Goal: Obtain resource: Download file/media

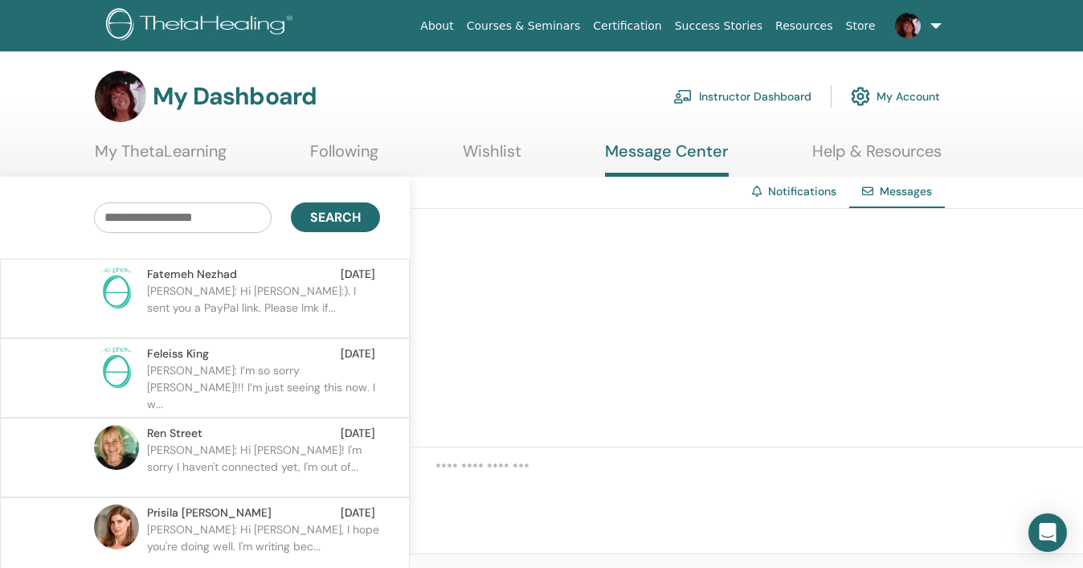
click at [789, 100] on link "Instructor Dashboard" at bounding box center [742, 96] width 138 height 35
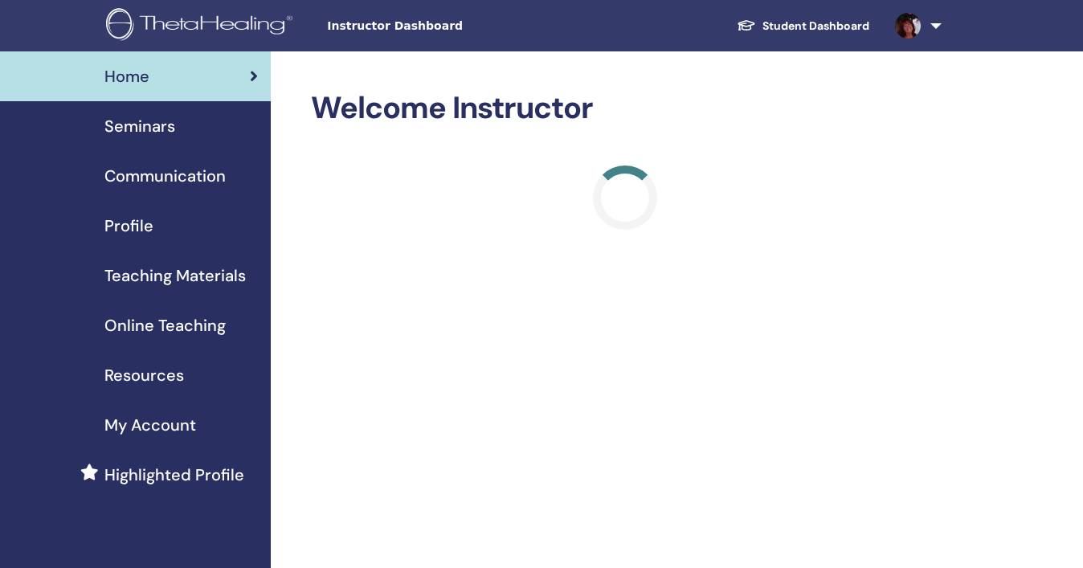
click at [216, 283] on span "Teaching Materials" at bounding box center [174, 275] width 141 height 24
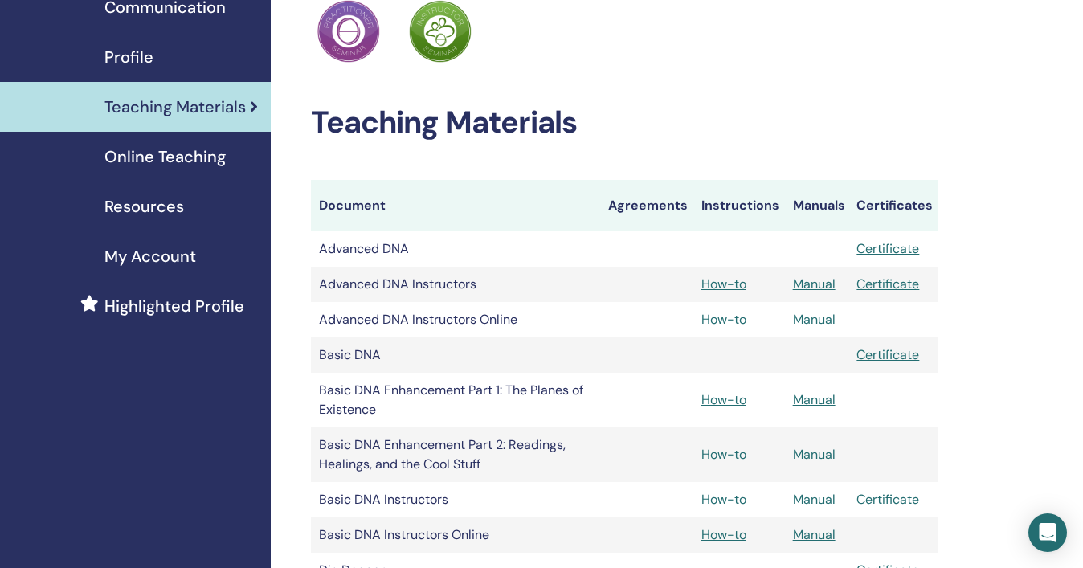
scroll to position [260, 0]
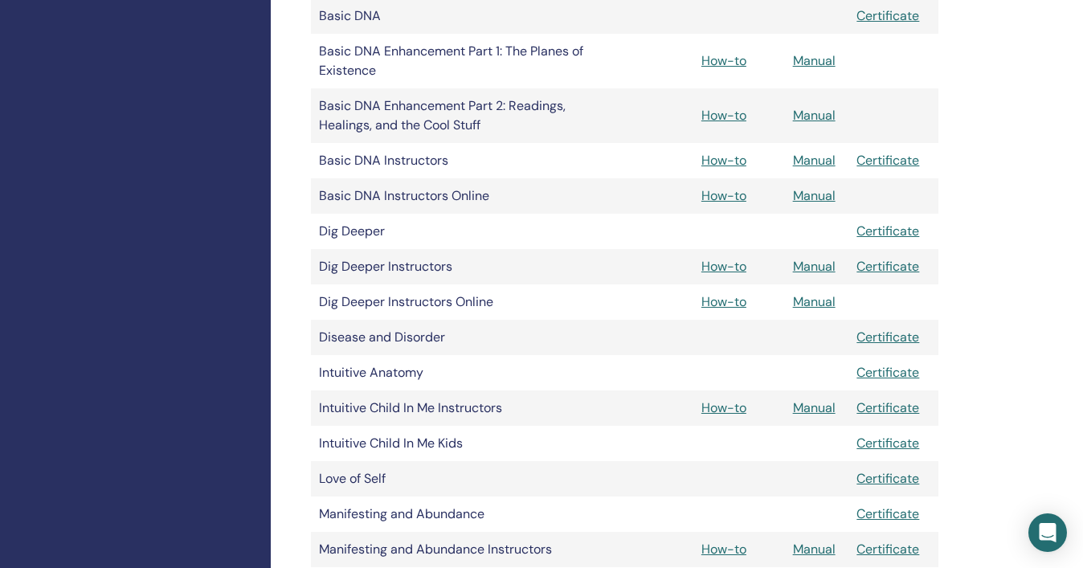
scroll to position [512, 0]
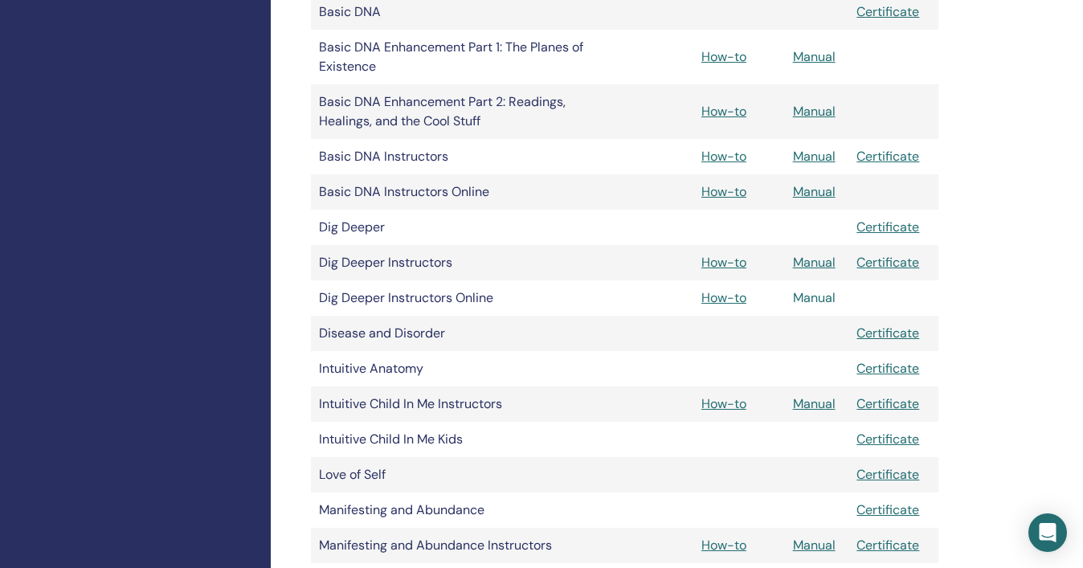
click at [806, 299] on link "Manual" at bounding box center [814, 297] width 43 height 17
